Goal: Information Seeking & Learning: Learn about a topic

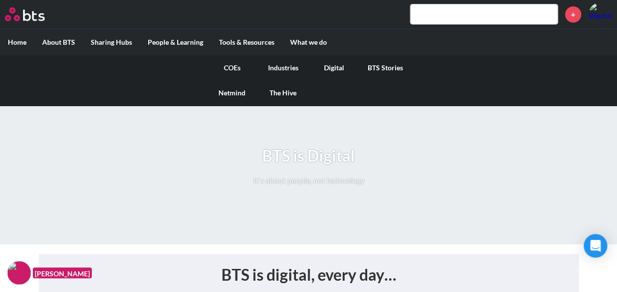
click at [329, 71] on link "Digital" at bounding box center [334, 68] width 51 height 26
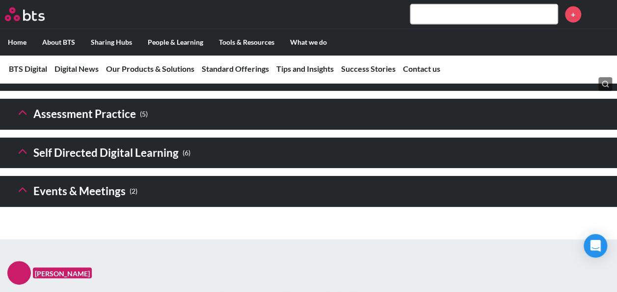
scroll to position [1542, 0]
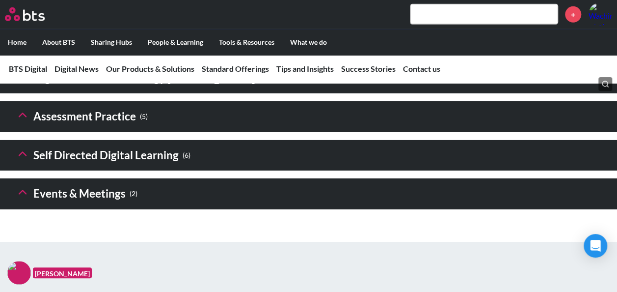
click at [24, 161] on icon at bounding box center [23, 154] width 14 height 14
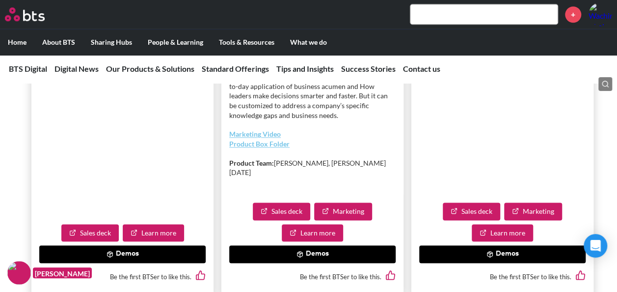
scroll to position [2376, 0]
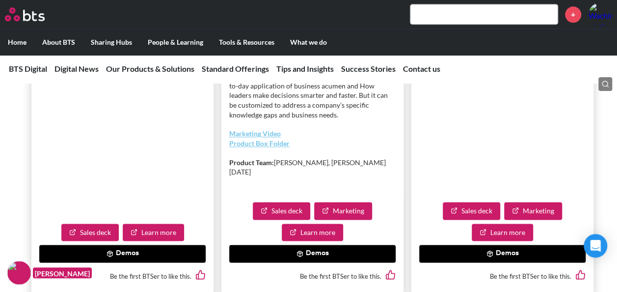
click at [322, 262] on button "Demos" at bounding box center [312, 253] width 166 height 18
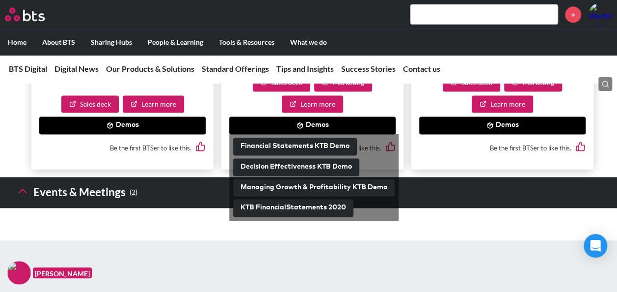
scroll to position [2505, 0]
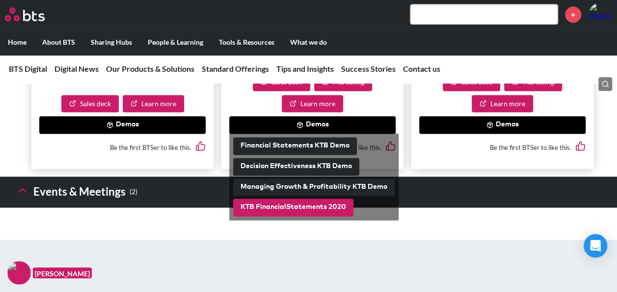
click at [314, 216] on button "KTB FinancialStatements 2020" at bounding box center [293, 207] width 120 height 18
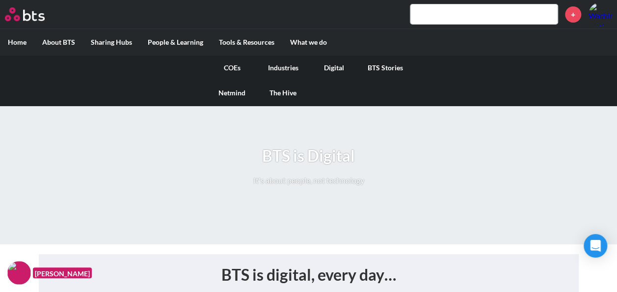
click at [325, 64] on link "Digital" at bounding box center [334, 68] width 51 height 26
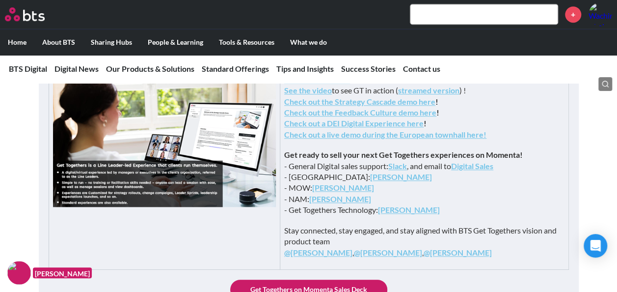
scroll to position [1609, 0]
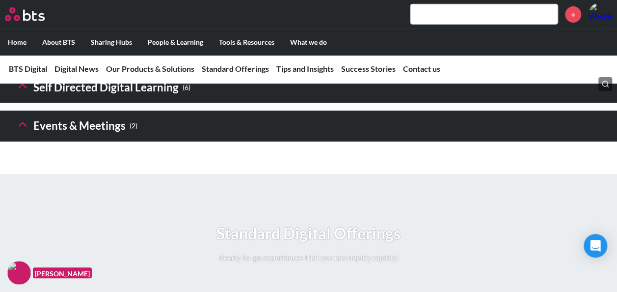
click at [172, 98] on h3 "Self Directed Digital Learning ( 6 )" at bounding box center [103, 87] width 175 height 21
click at [151, 98] on h3 "Self Directed Digital Learning ( 6 )" at bounding box center [103, 87] width 175 height 21
click at [20, 93] on icon at bounding box center [23, 86] width 14 height 14
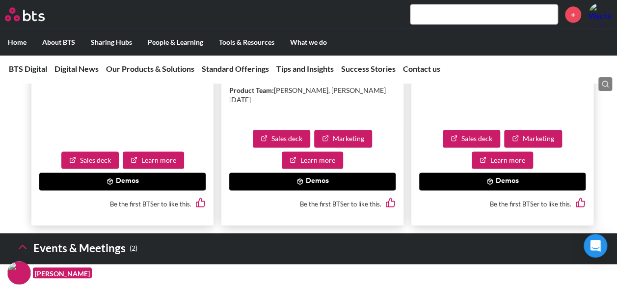
scroll to position [2449, 0]
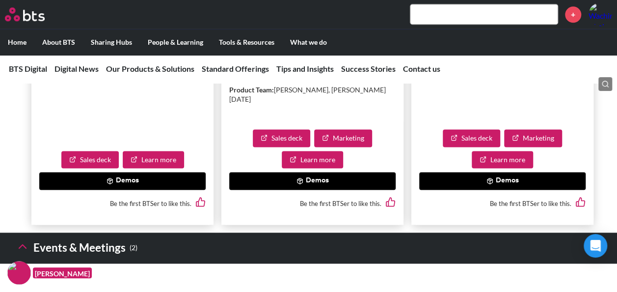
click at [290, 190] on button "Demos" at bounding box center [312, 181] width 166 height 18
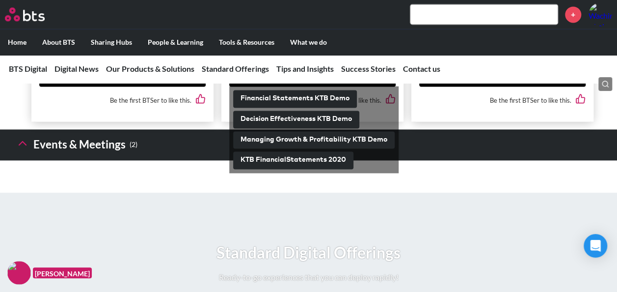
scroll to position [2552, 0]
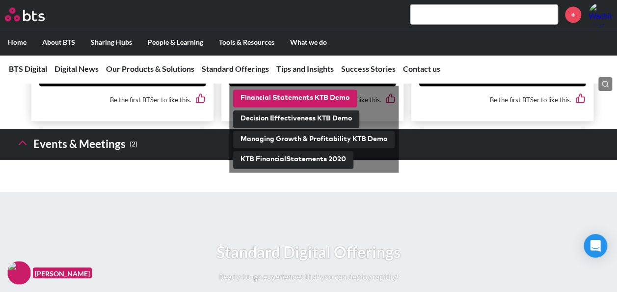
click at [310, 107] on button "Financial Statements KTB Demo" at bounding box center [295, 98] width 124 height 18
